Goal: Task Accomplishment & Management: Manage account settings

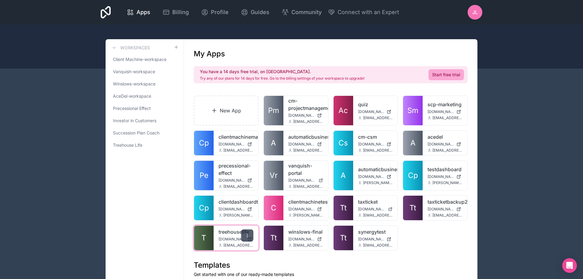
click at [247, 235] on icon at bounding box center [247, 235] width 0 height 0
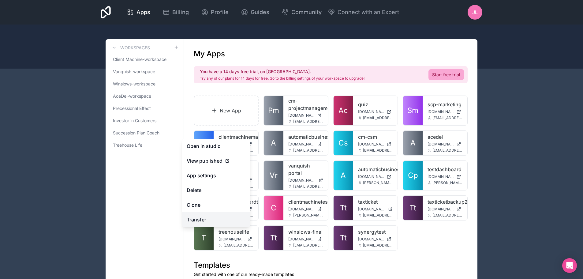
click at [197, 219] on link "Transfer" at bounding box center [216, 219] width 69 height 15
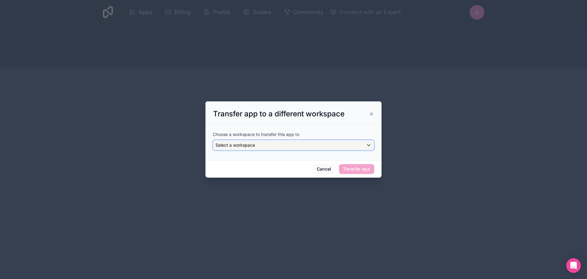
click at [274, 146] on div "Select a workspace" at bounding box center [293, 145] width 161 height 10
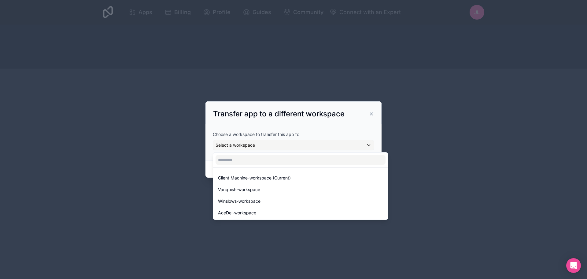
click at [190, 122] on div at bounding box center [293, 139] width 587 height 279
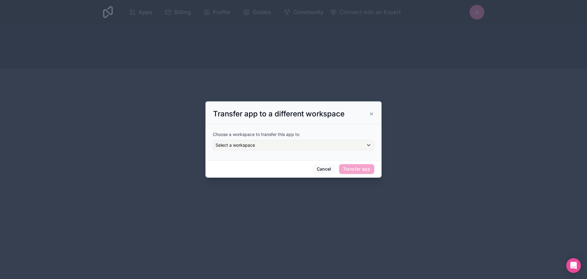
click at [372, 113] on icon at bounding box center [371, 114] width 2 height 2
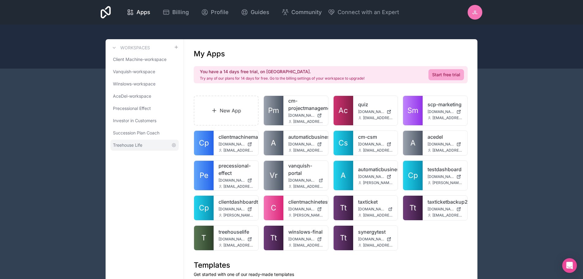
click at [132, 145] on span "Treehouse Life" at bounding box center [127, 145] width 29 height 6
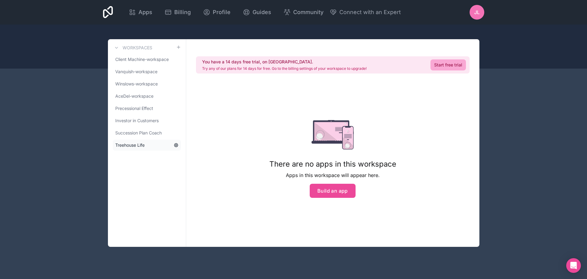
click at [175, 145] on icon at bounding box center [176, 145] width 5 height 5
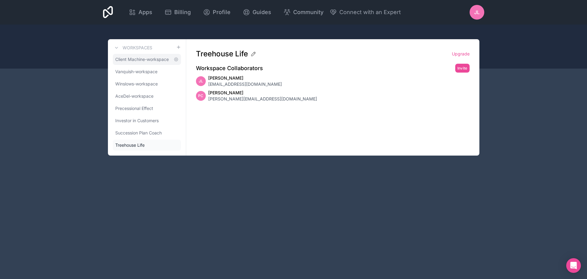
click at [147, 58] on span "Client Machine-workspace" at bounding box center [142, 59] width 54 height 6
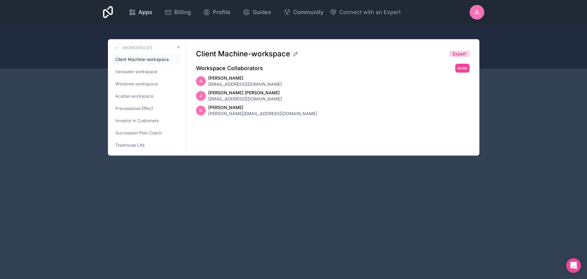
click at [140, 9] on span "Apps" at bounding box center [146, 12] width 14 height 9
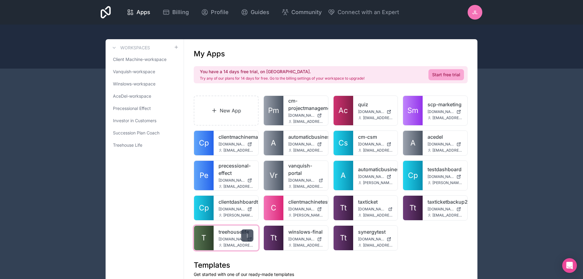
click at [247, 234] on icon at bounding box center [247, 235] width 5 height 5
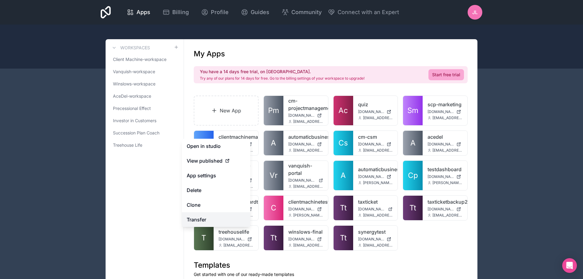
click at [208, 218] on link "Transfer" at bounding box center [216, 219] width 69 height 15
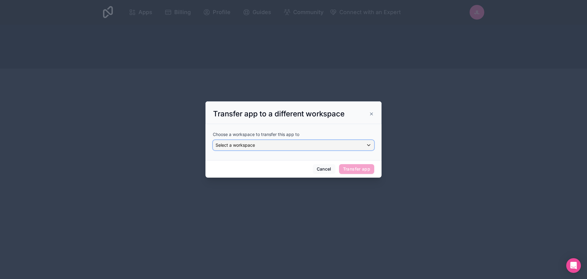
click at [260, 144] on div "Select a workspace" at bounding box center [293, 145] width 161 height 10
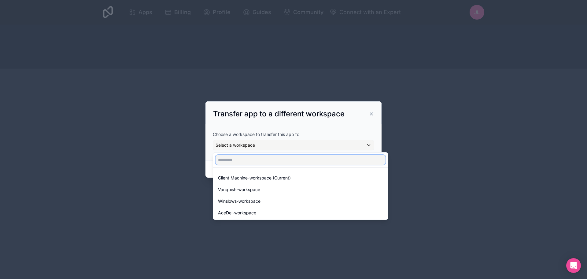
click at [301, 161] on input "text" at bounding box center [301, 160] width 170 height 10
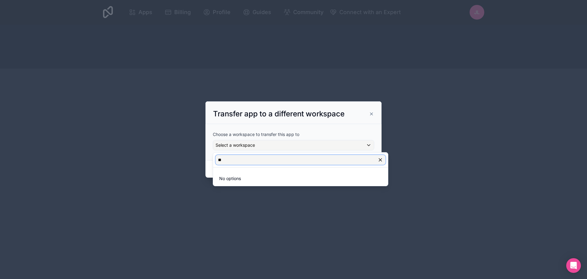
type input "**"
click at [449, 172] on div at bounding box center [293, 139] width 587 height 279
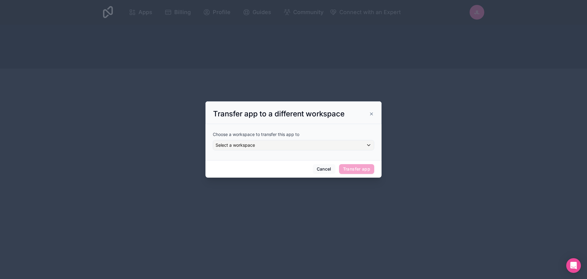
click at [558, 209] on div at bounding box center [293, 139] width 587 height 279
click at [574, 262] on icon "Open Intercom Messenger" at bounding box center [573, 265] width 7 height 8
click at [247, 142] on div "Select a workspace" at bounding box center [293, 145] width 161 height 10
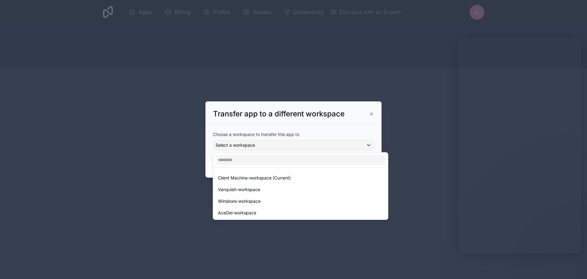
click at [178, 59] on div at bounding box center [293, 139] width 587 height 279
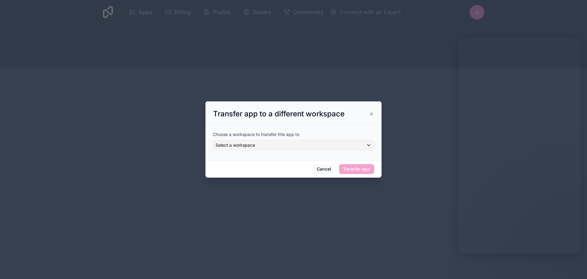
click at [141, 12] on div at bounding box center [293, 139] width 587 height 279
click at [325, 167] on button "Cancel" at bounding box center [324, 169] width 23 height 10
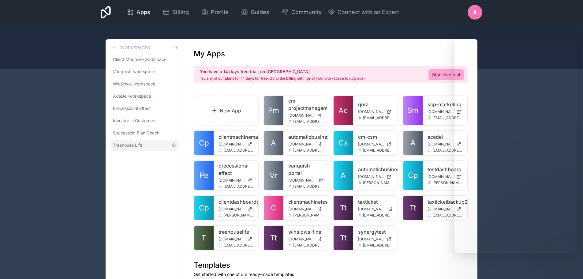
click at [128, 143] on span "Treehouse Life" at bounding box center [127, 145] width 29 height 6
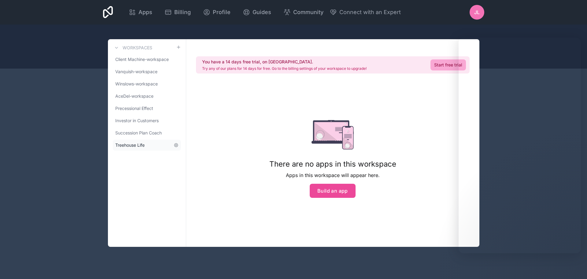
click at [172, 146] on link "Treehouse Life" at bounding box center [147, 144] width 68 height 11
click at [176, 146] on icon at bounding box center [176, 144] width 1 height 1
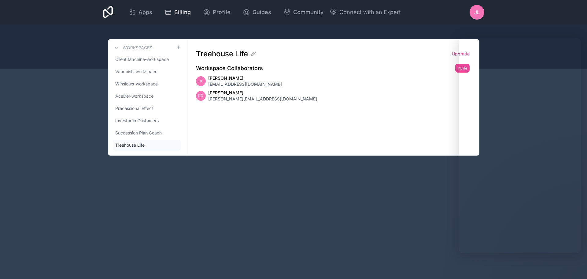
click at [182, 10] on span "Billing" at bounding box center [182, 12] width 17 height 9
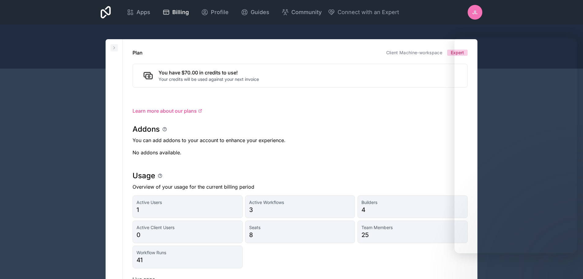
click at [113, 47] on icon at bounding box center [114, 47] width 5 height 5
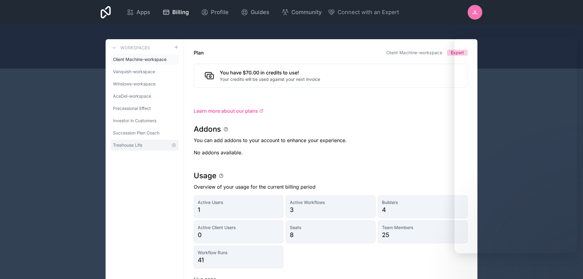
click at [132, 147] on span "Treehouse Life" at bounding box center [127, 145] width 29 height 6
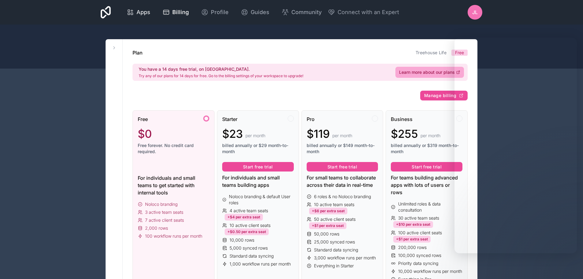
click at [136, 14] on div "Apps" at bounding box center [139, 12] width 24 height 9
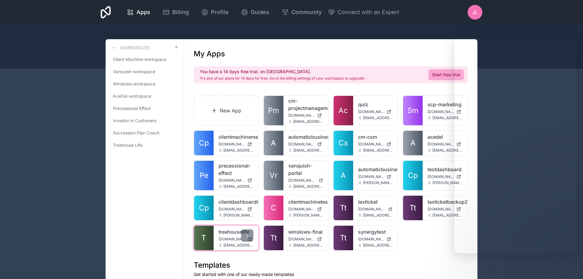
click at [228, 237] on span "[DOMAIN_NAME]" at bounding box center [231, 238] width 26 height 5
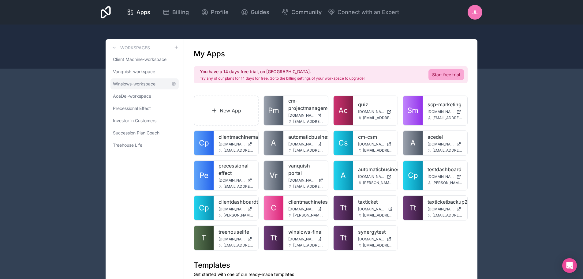
click at [138, 85] on span "Winslows-workspace" at bounding box center [134, 84] width 43 height 6
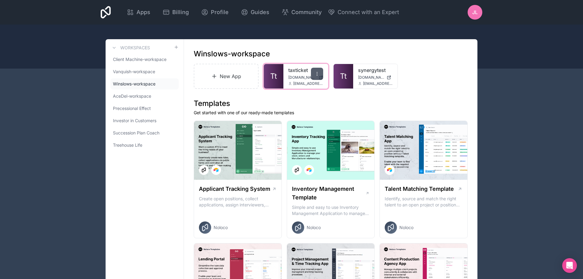
click at [317, 72] on icon at bounding box center [316, 73] width 5 height 5
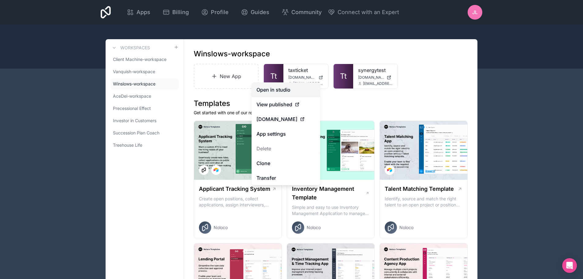
click at [280, 89] on link "Open in studio" at bounding box center [285, 89] width 69 height 15
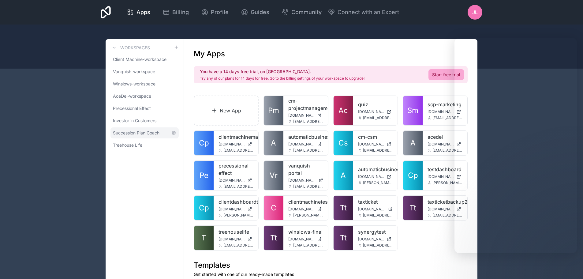
click at [141, 133] on span "Succession Plan Coach" at bounding box center [136, 133] width 46 height 6
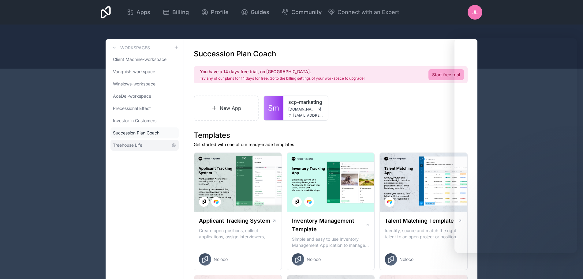
click at [126, 146] on span "Treehouse Life" at bounding box center [127, 145] width 29 height 6
